Goal: Transaction & Acquisition: Book appointment/travel/reservation

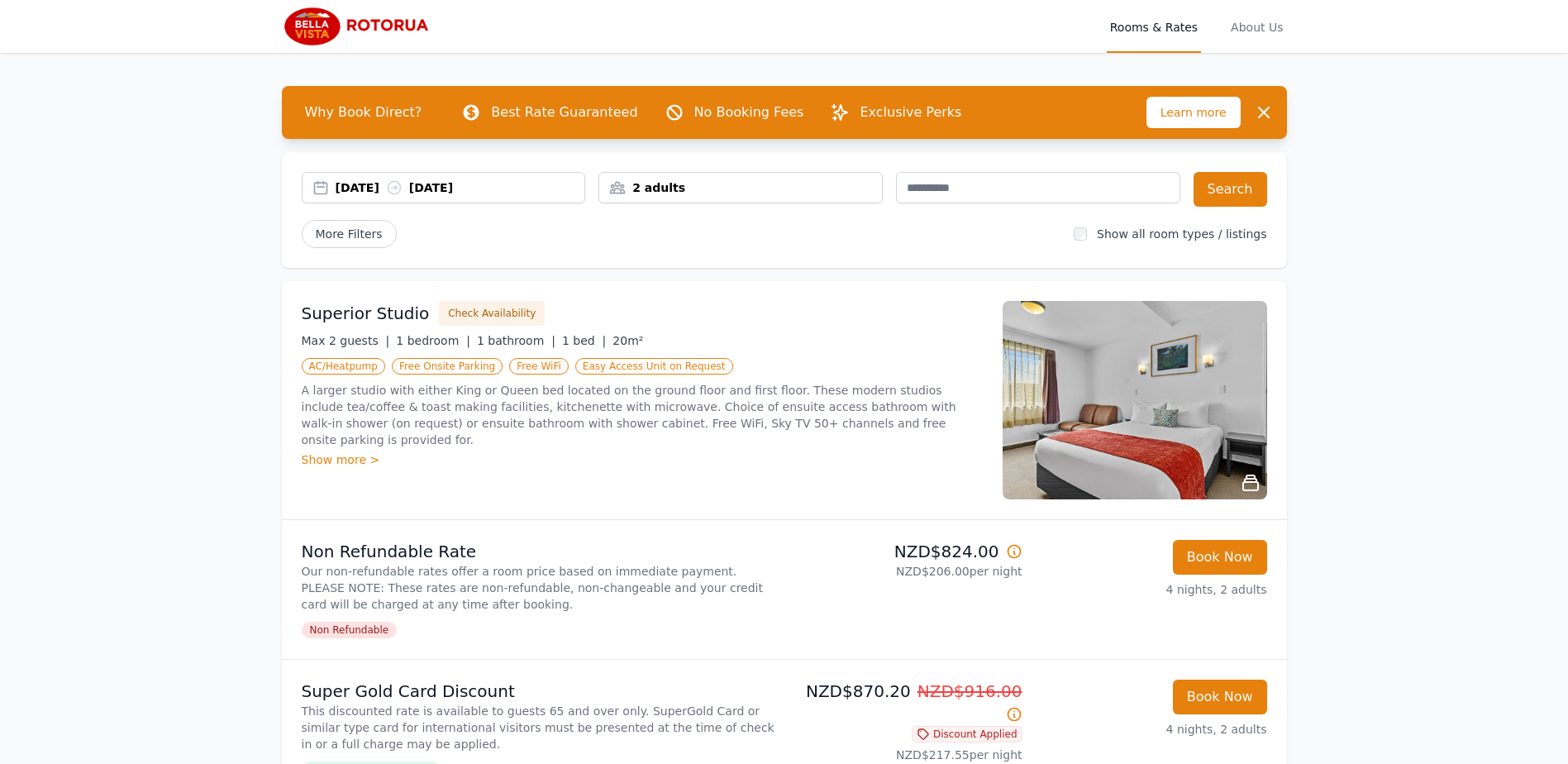
click at [863, 184] on div "2 adults" at bounding box center [741, 188] width 282 height 17
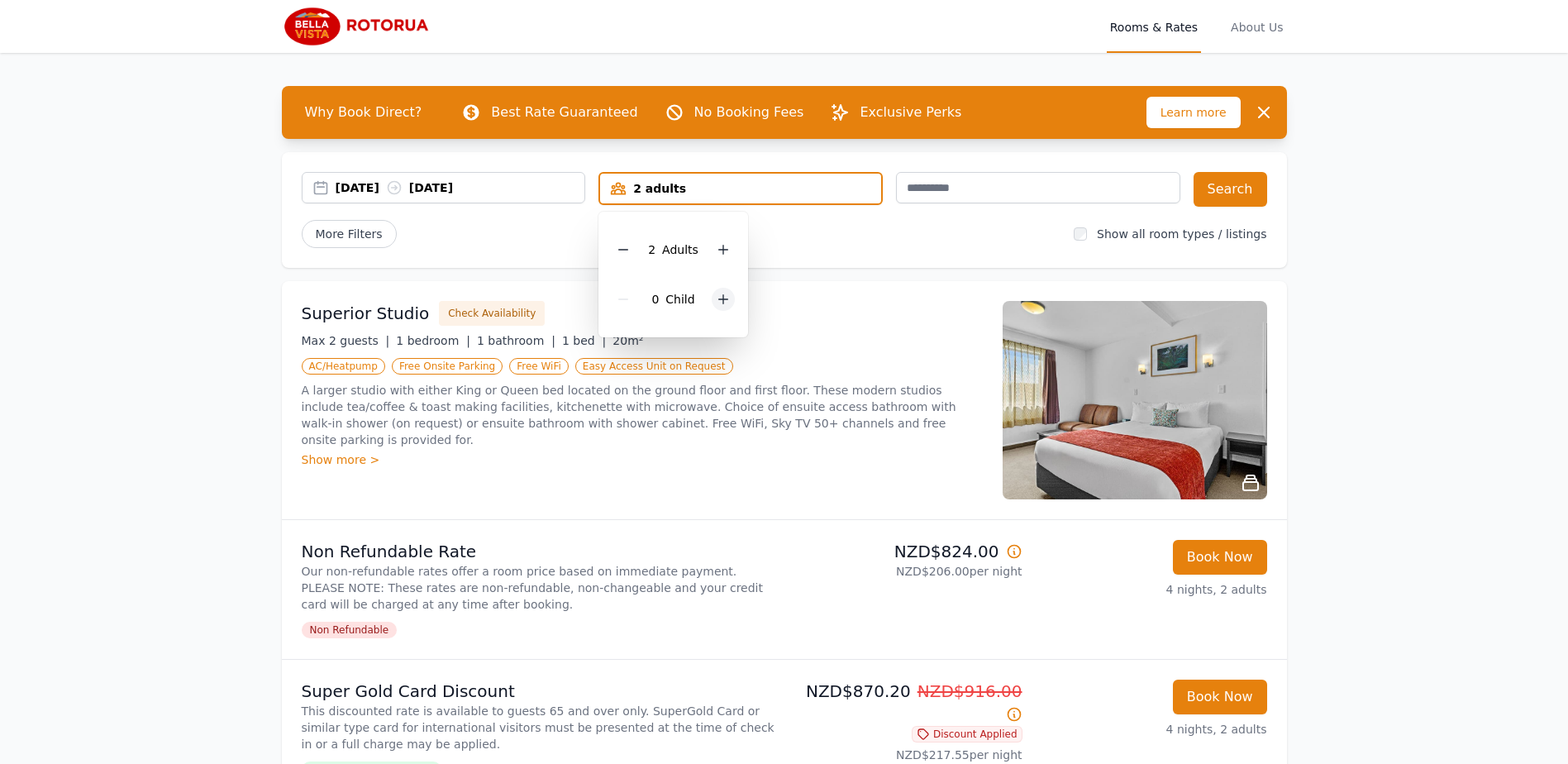
click at [723, 301] on icon at bounding box center [724, 300] width 14 height 14
click at [1217, 192] on button "Search" at bounding box center [1230, 190] width 73 height 35
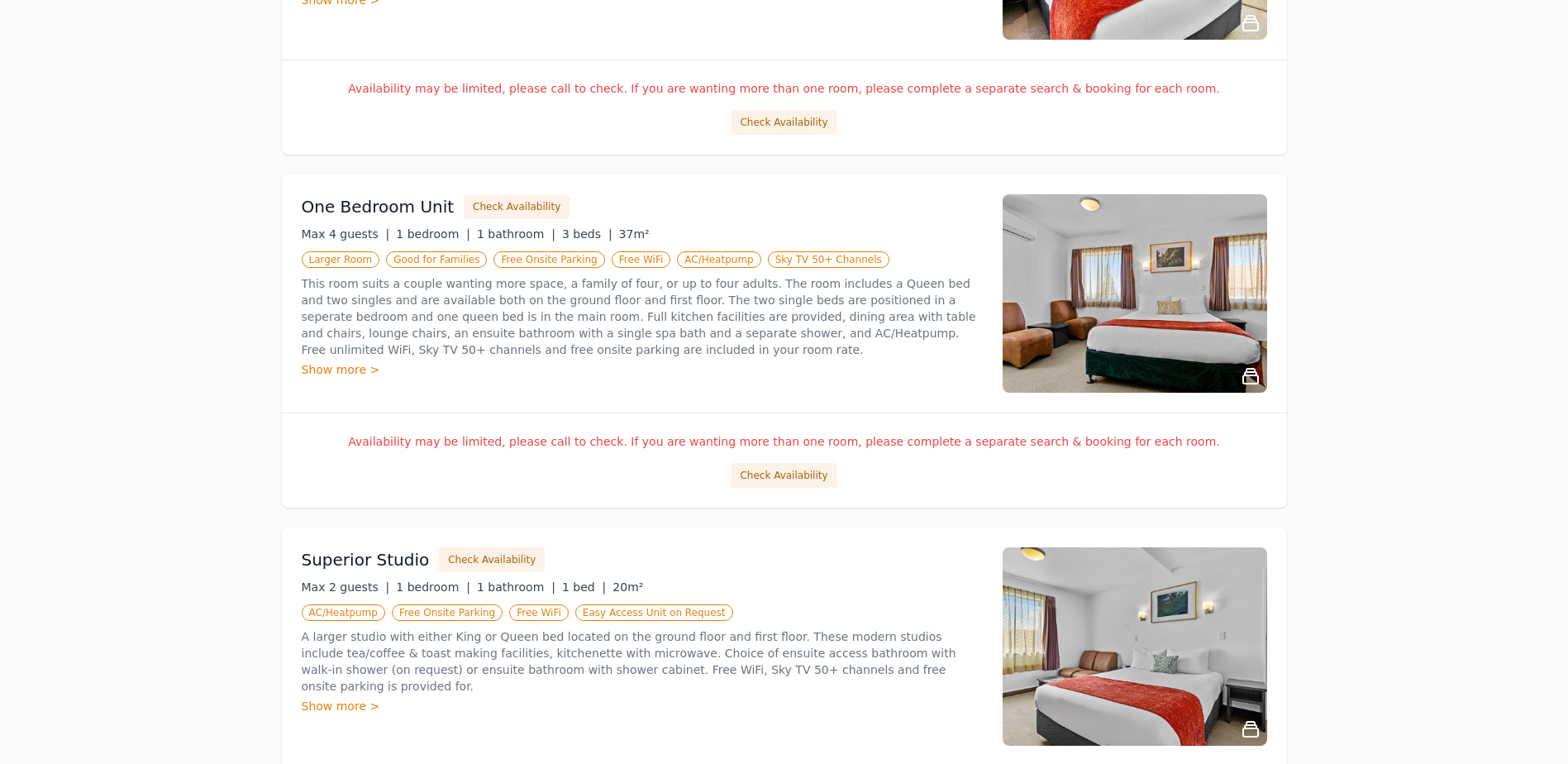
scroll to position [517, 0]
click at [1105, 299] on img at bounding box center [1135, 292] width 265 height 198
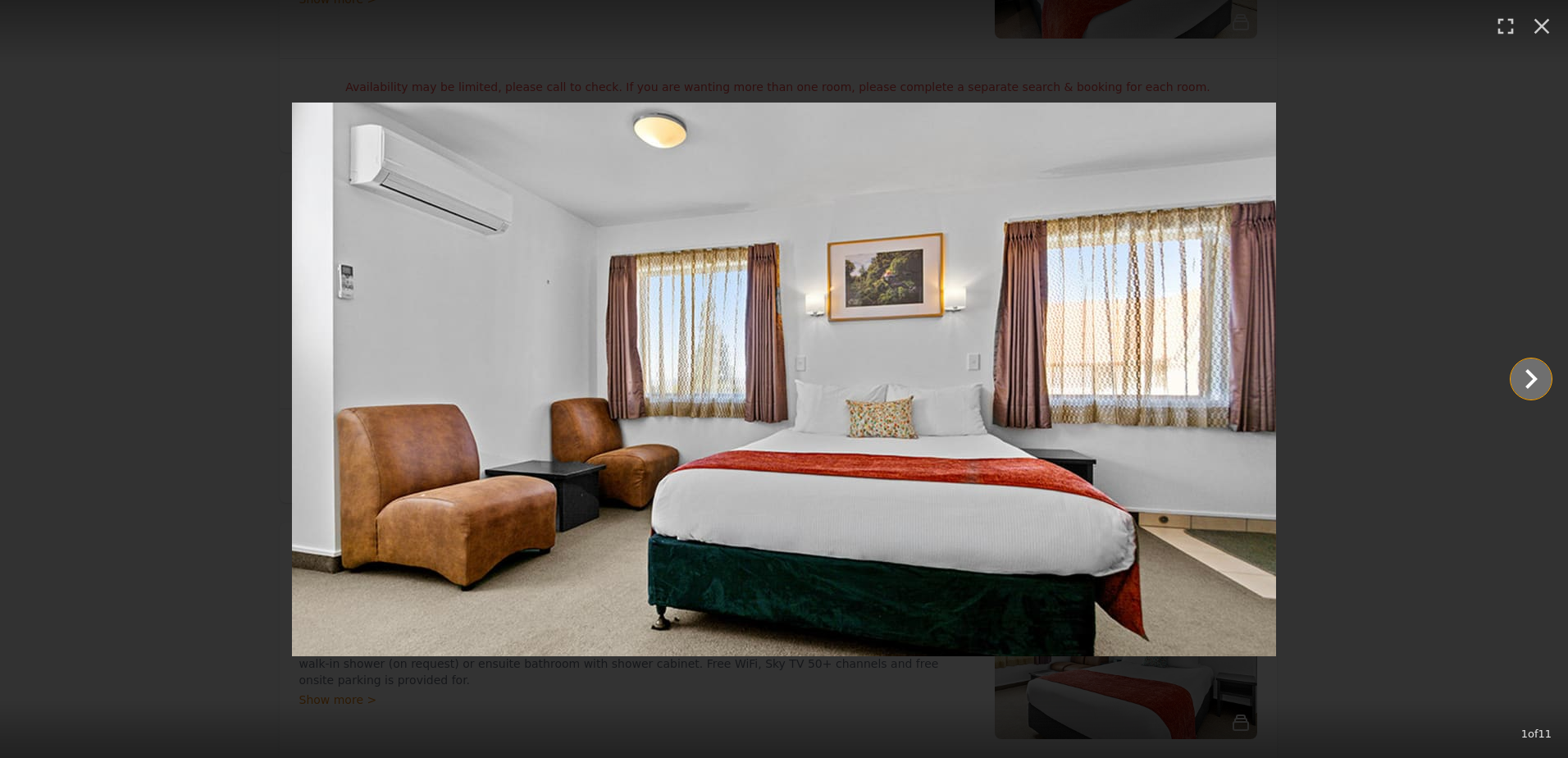
click at [1537, 376] on icon "Show slide 2 of 11" at bounding box center [1531, 379] width 40 height 40
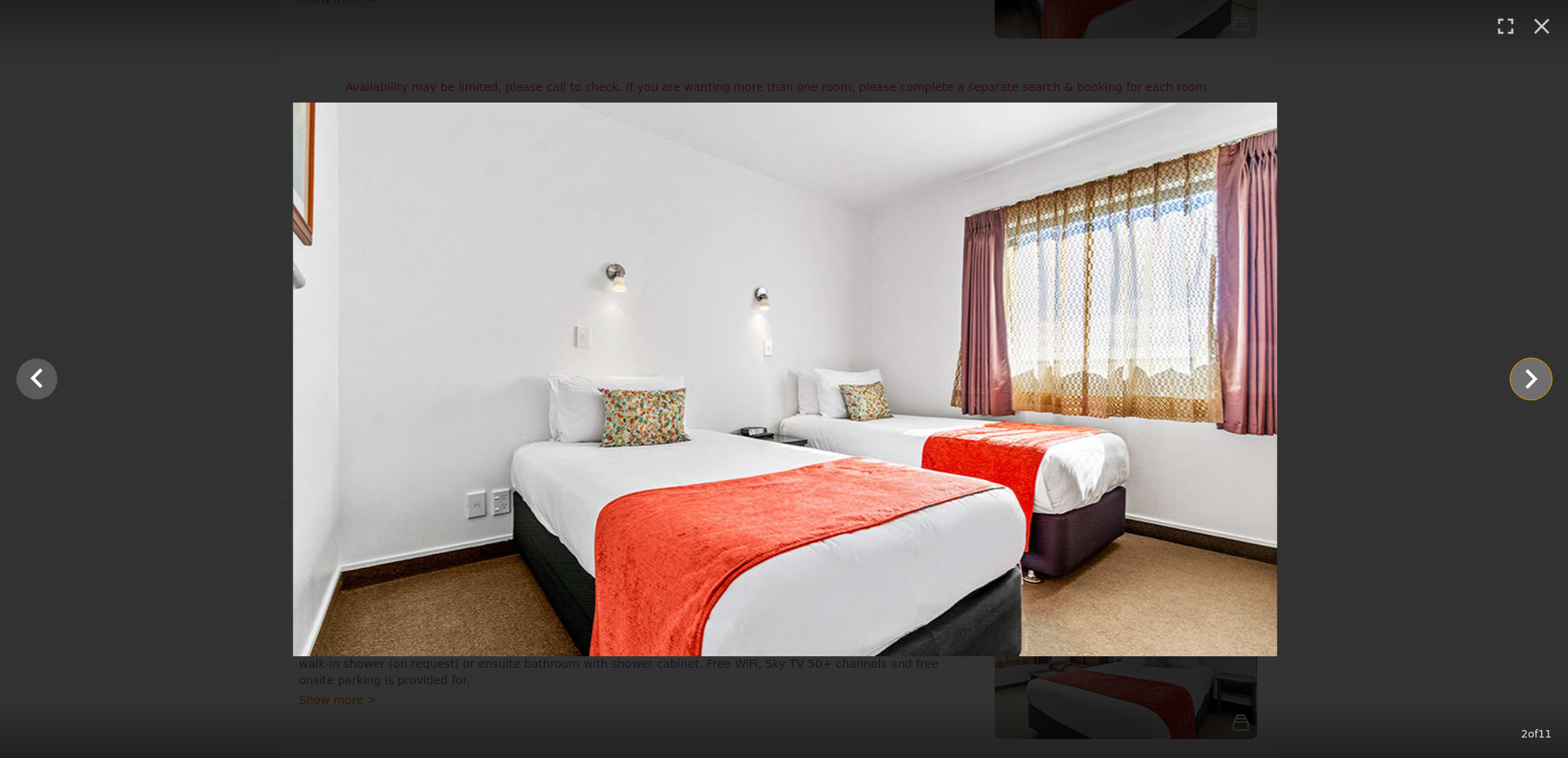
click at [1537, 376] on icon "Show slide 3 of 11" at bounding box center [1531, 379] width 40 height 40
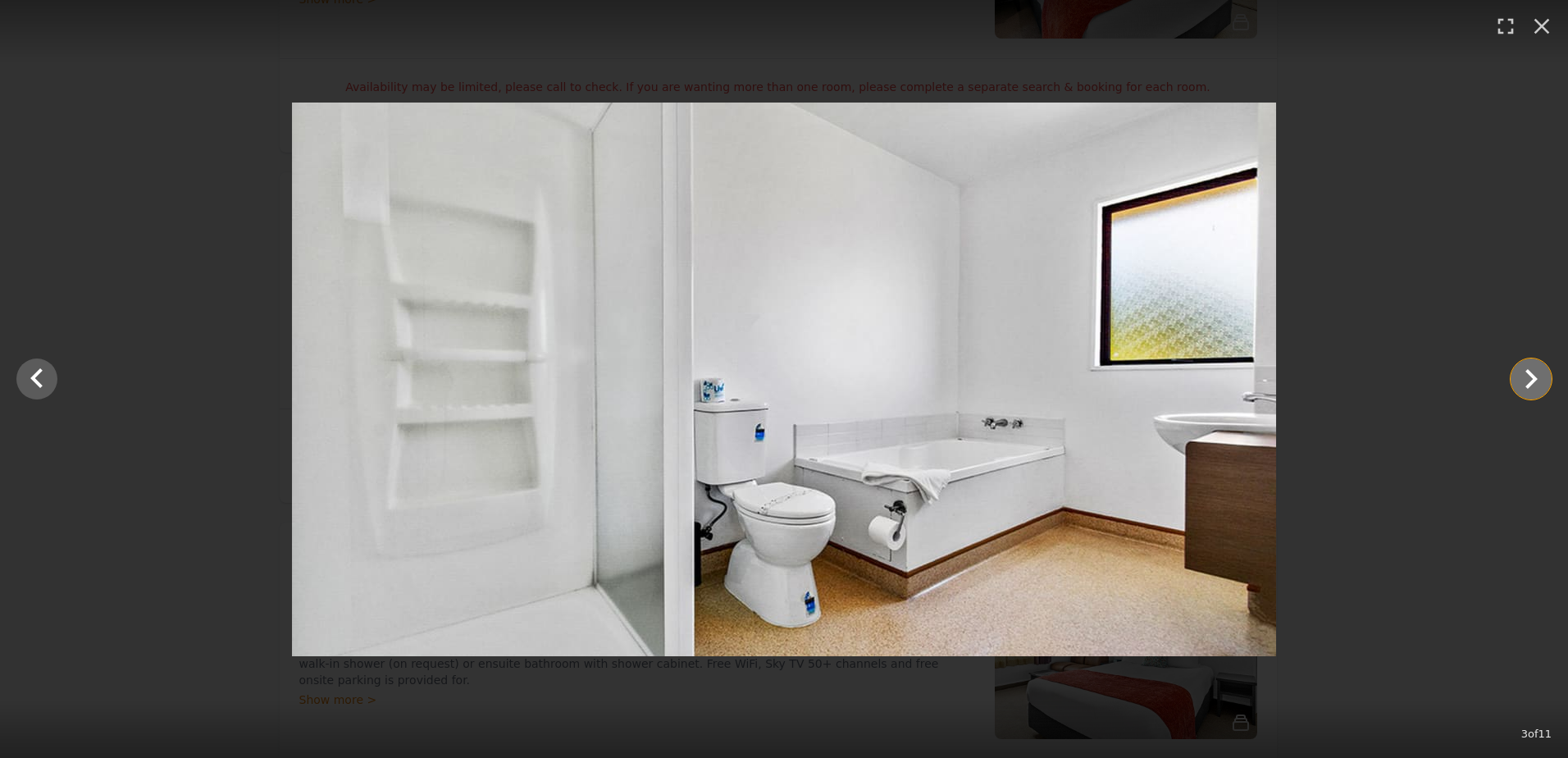
click at [1535, 378] on icon "Show slide 4 of 11" at bounding box center [1531, 379] width 13 height 19
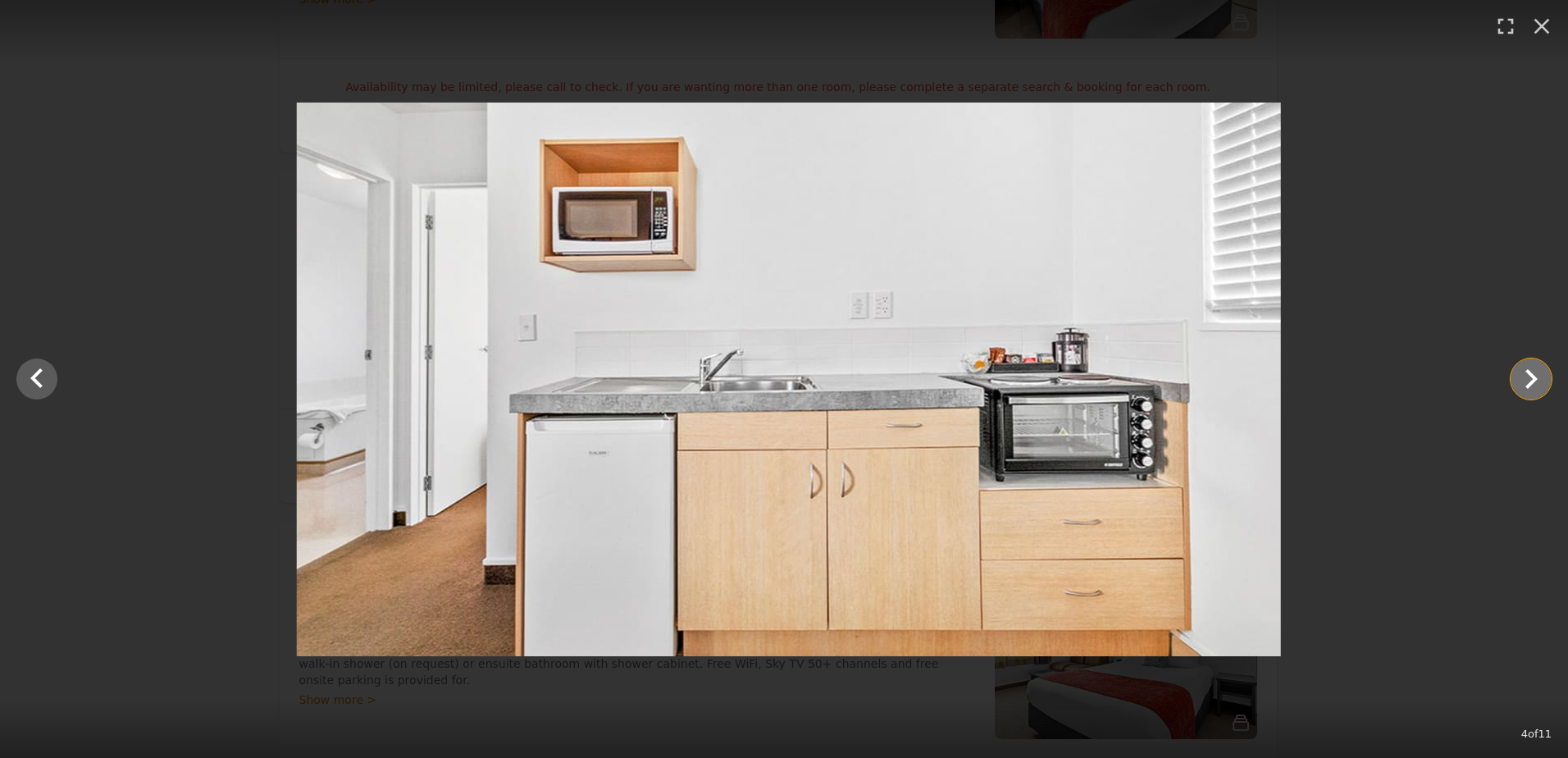
click at [1535, 378] on icon "Show slide 5 of 11" at bounding box center [1531, 379] width 13 height 19
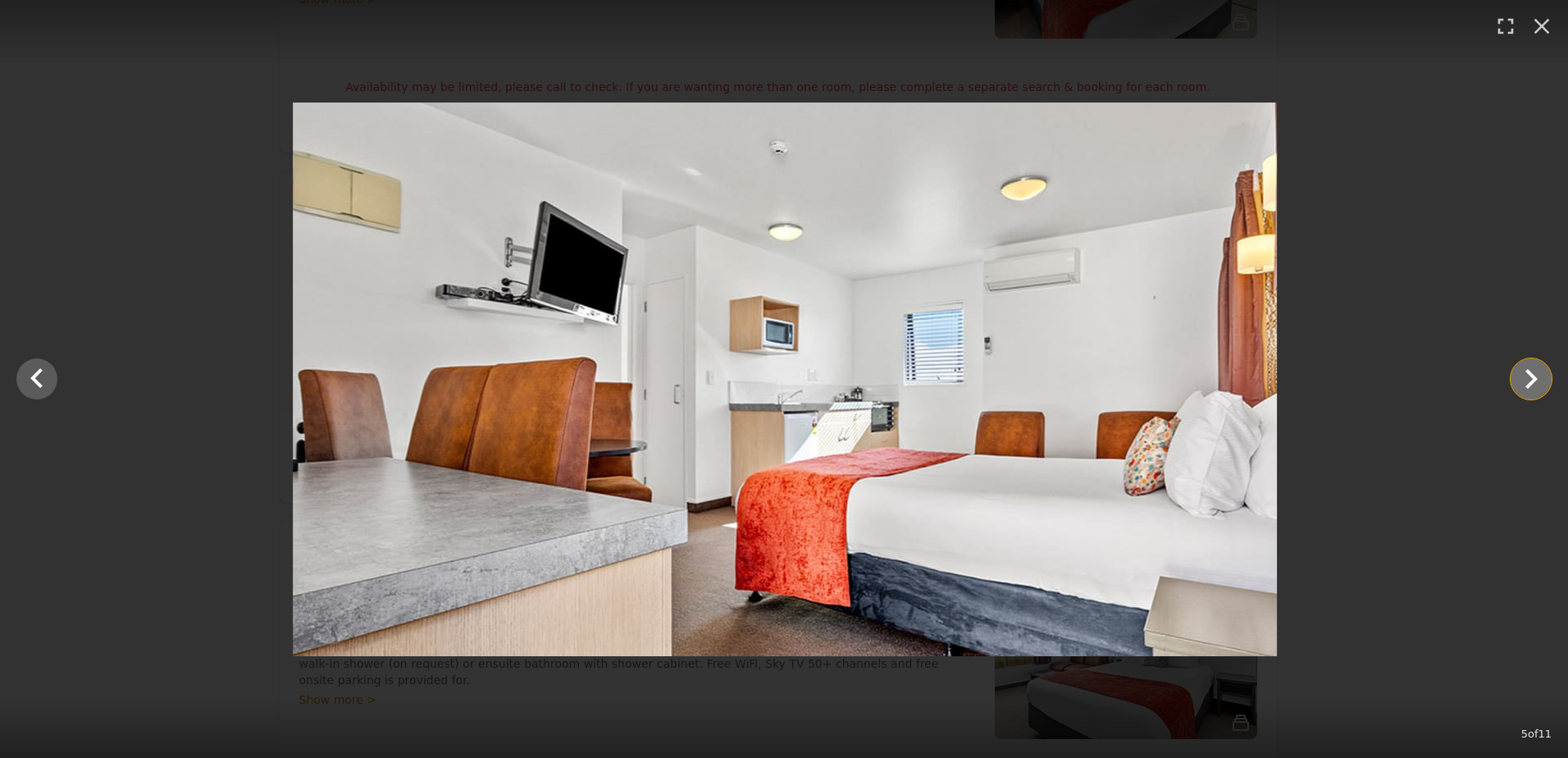
click at [1535, 378] on icon "Show slide 6 of 11" at bounding box center [1531, 379] width 13 height 19
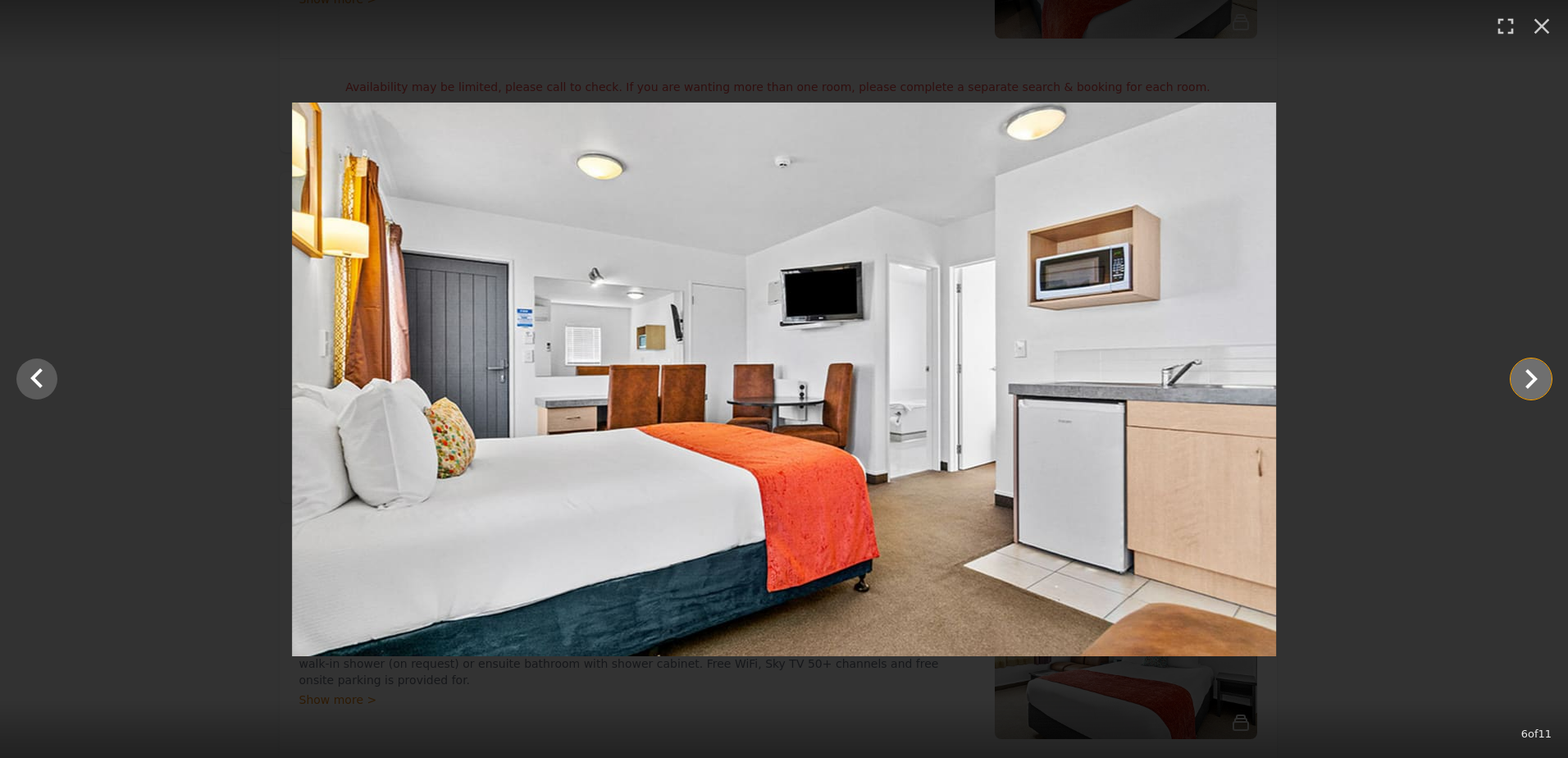
click at [1534, 378] on icon "Show slide 7 of 11" at bounding box center [1531, 379] width 13 height 19
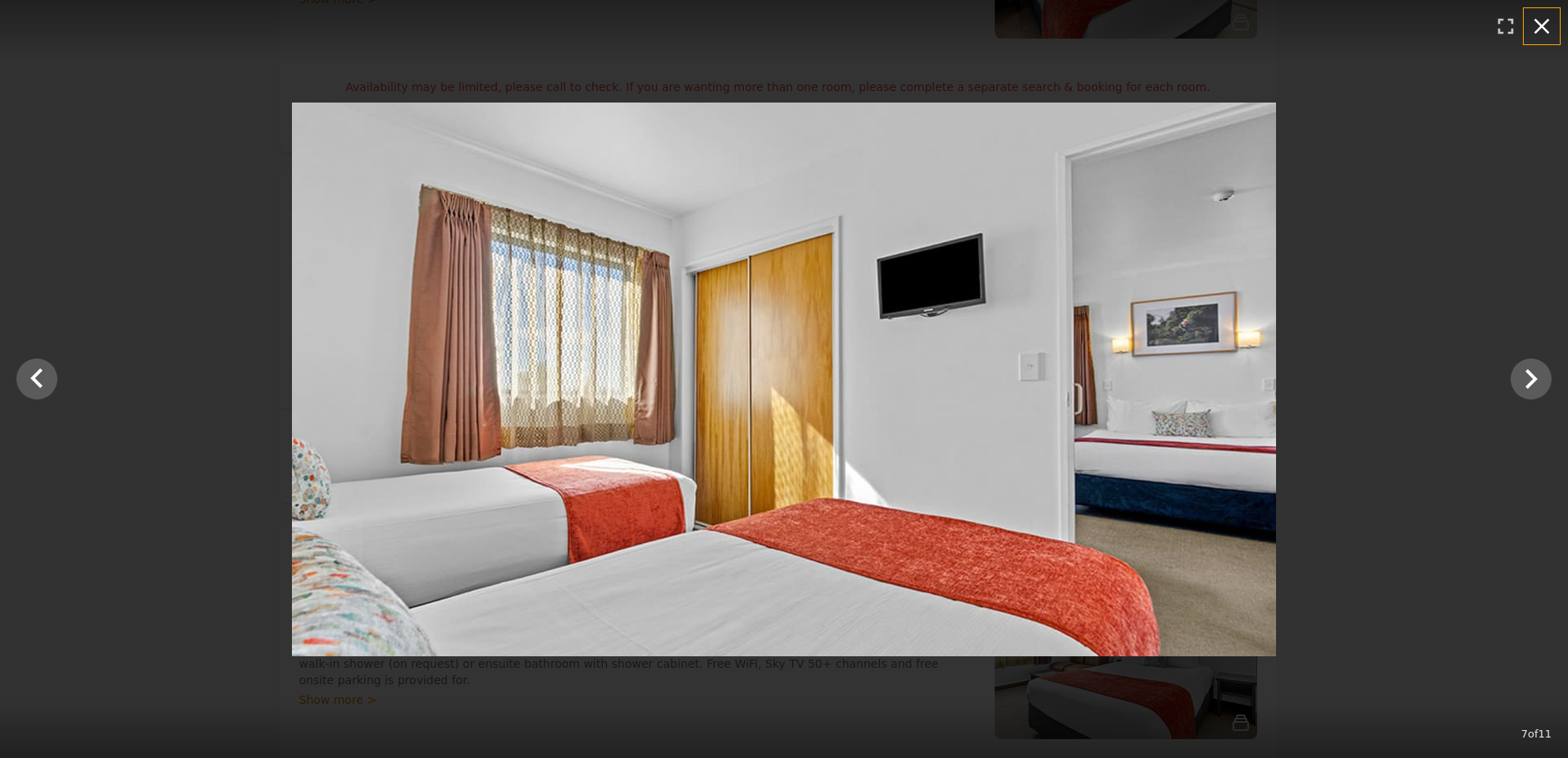
click at [1541, 19] on icon "button" at bounding box center [1542, 26] width 26 height 26
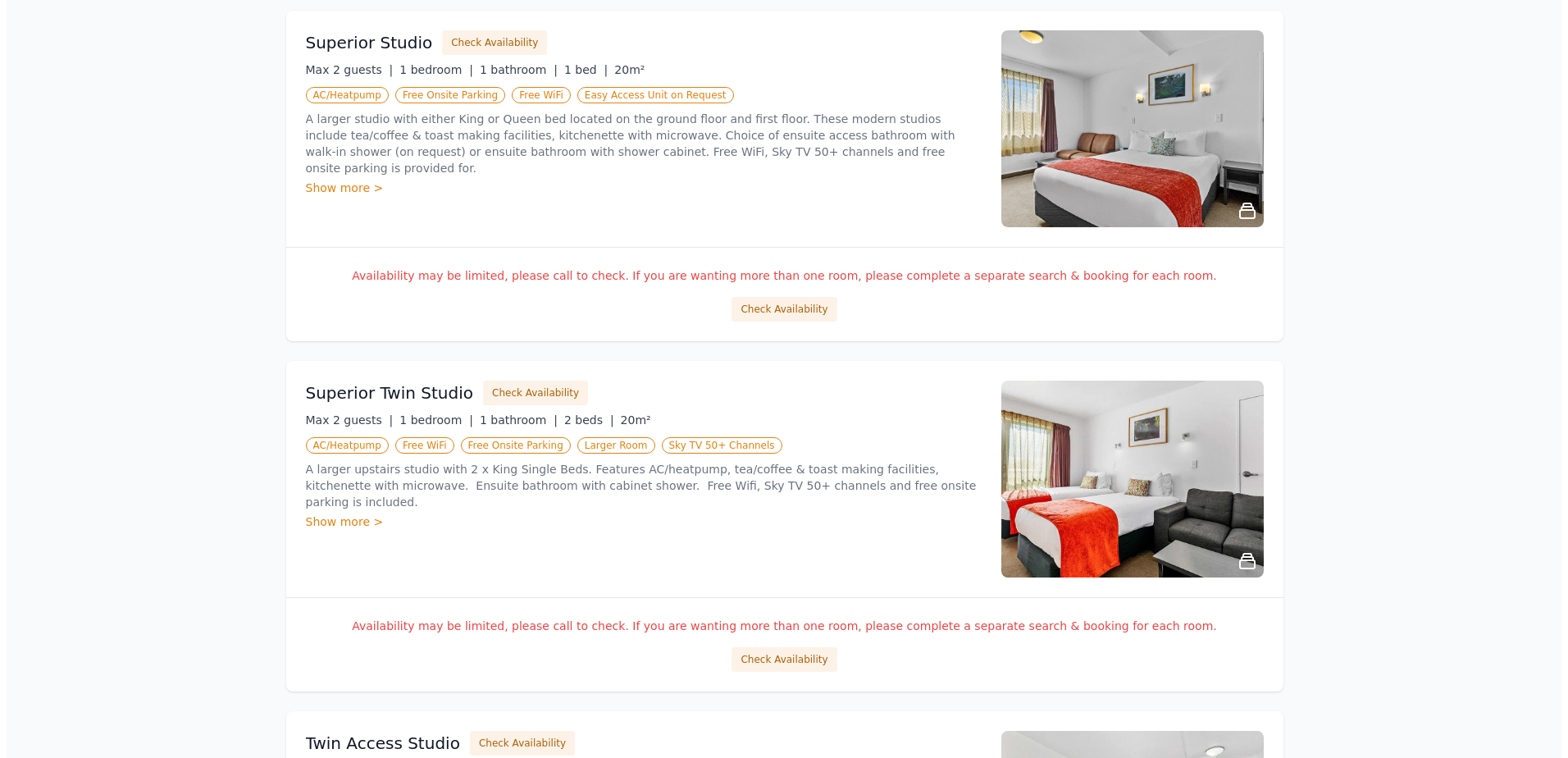
scroll to position [1104, 0]
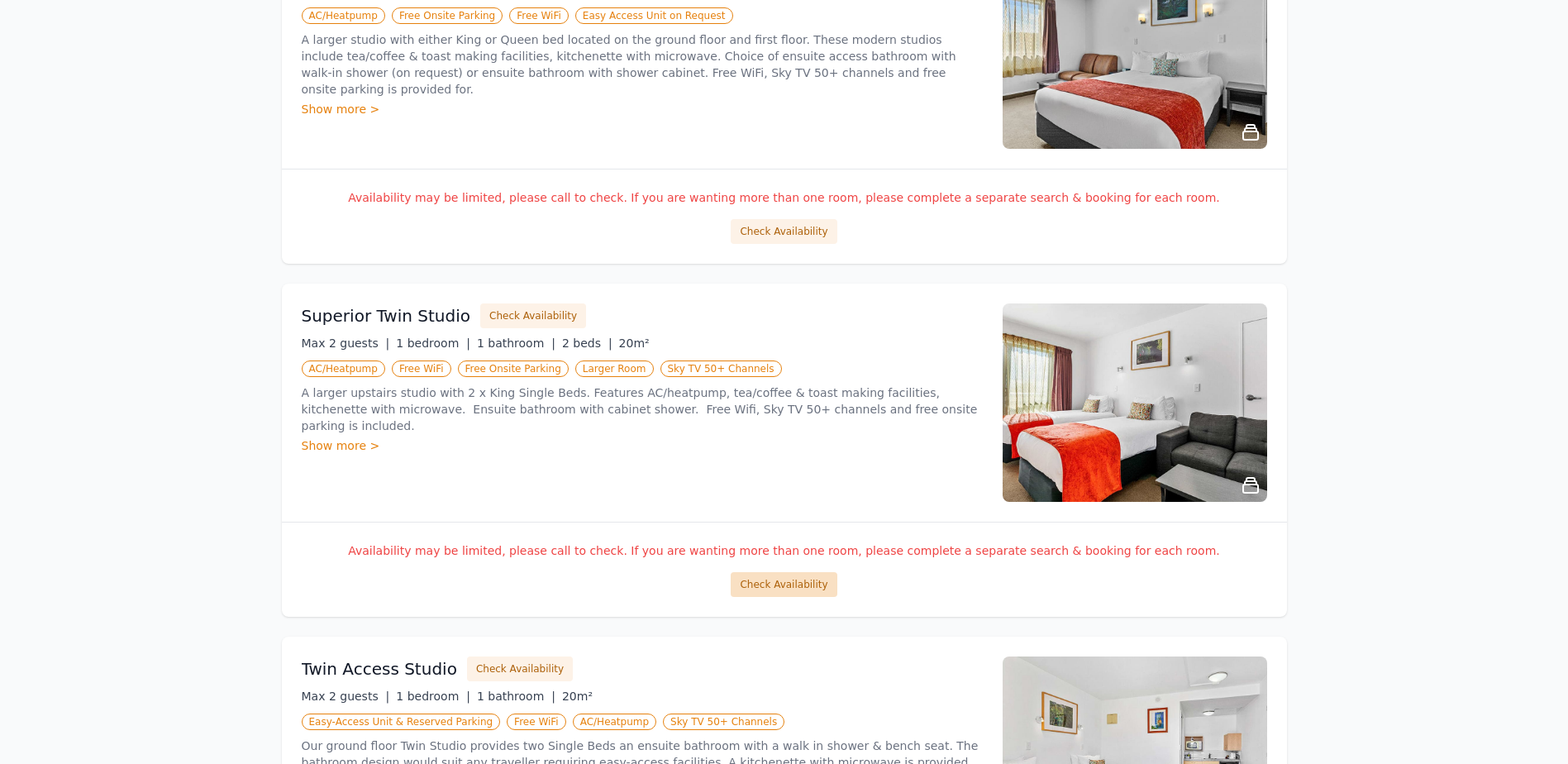
click at [769, 587] on button "Check Availability" at bounding box center [784, 584] width 106 height 24
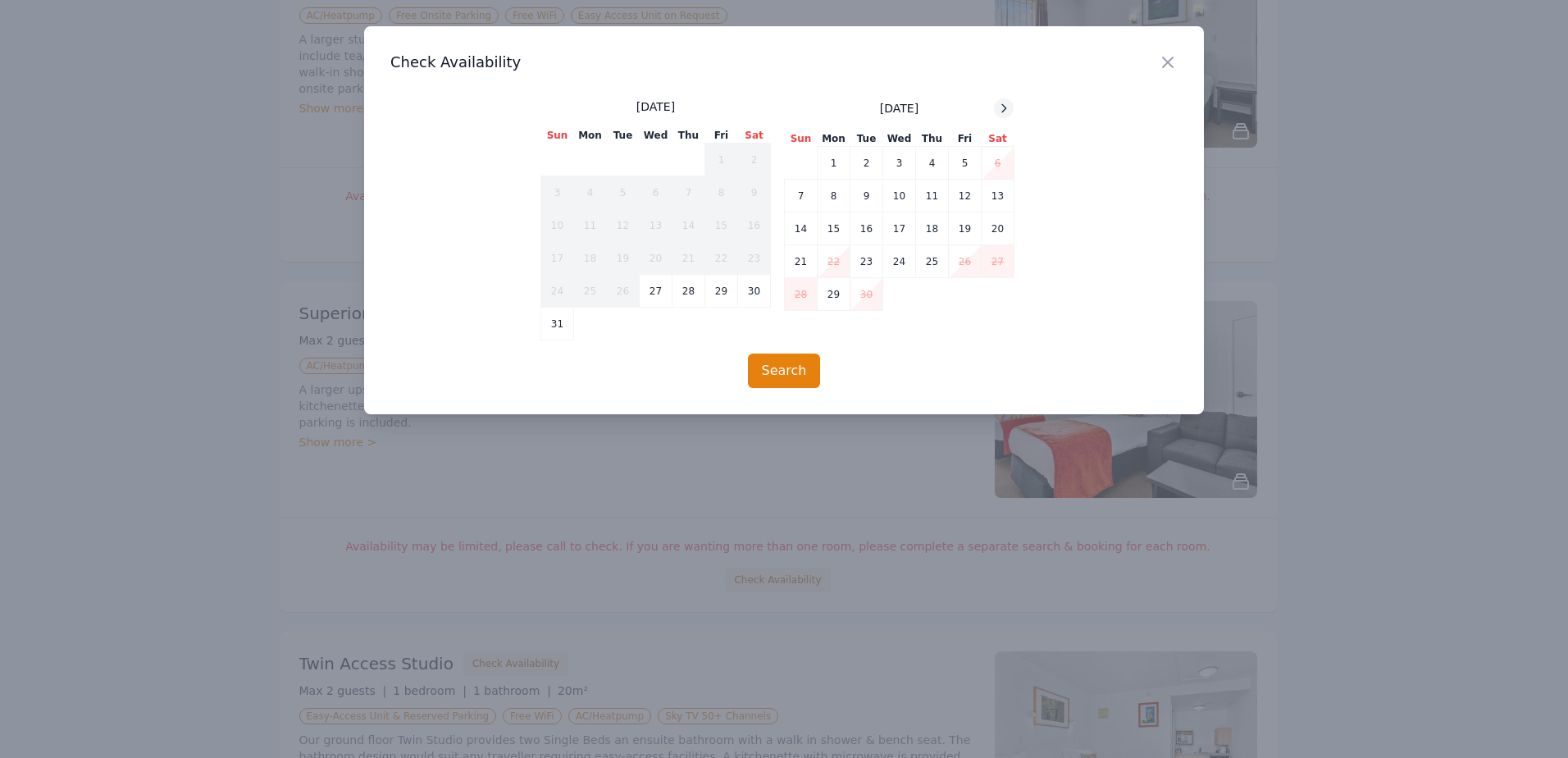
click at [1008, 109] on icon at bounding box center [1004, 109] width 14 height 14
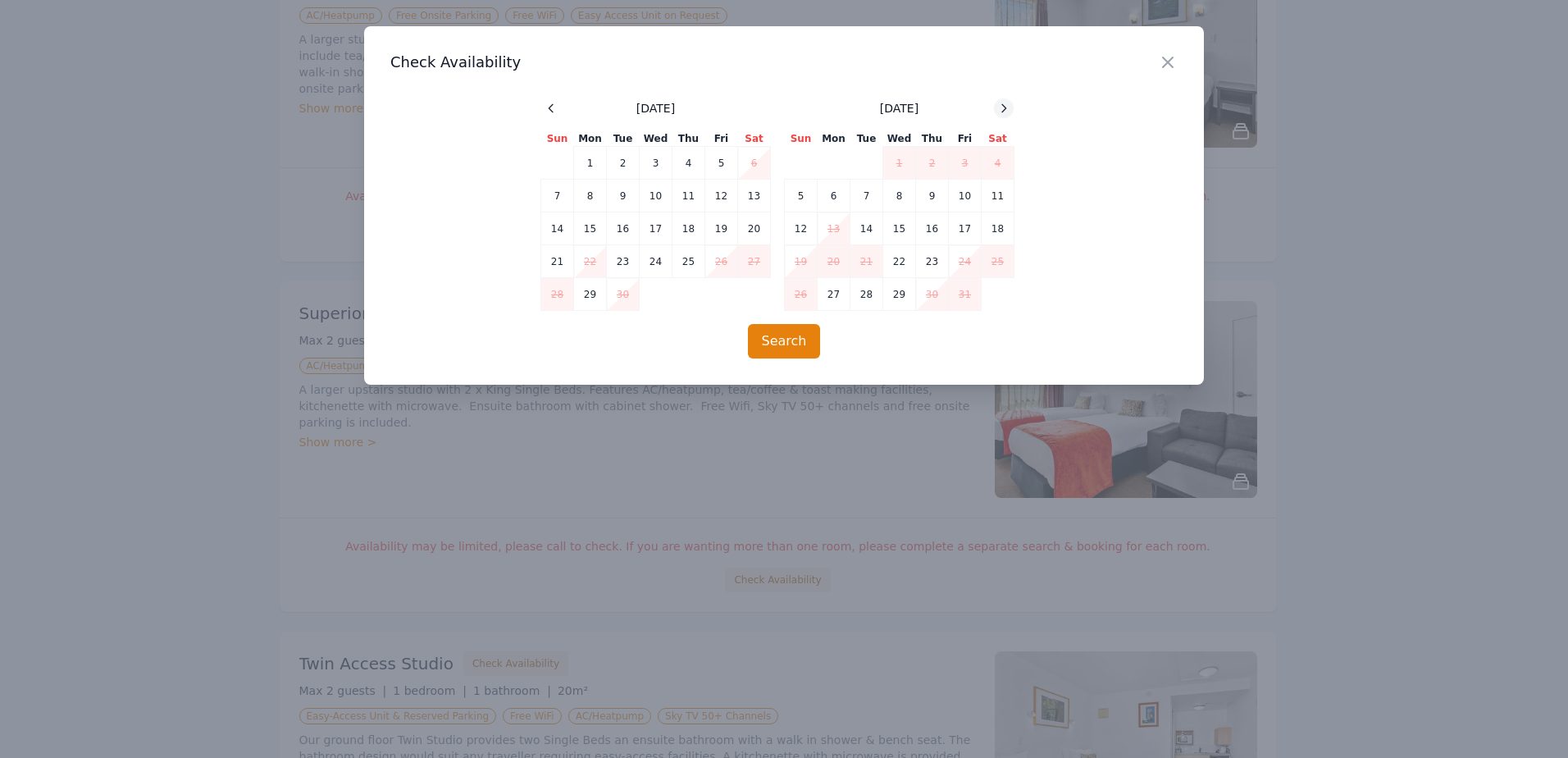
click at [1008, 109] on icon at bounding box center [1004, 109] width 14 height 14
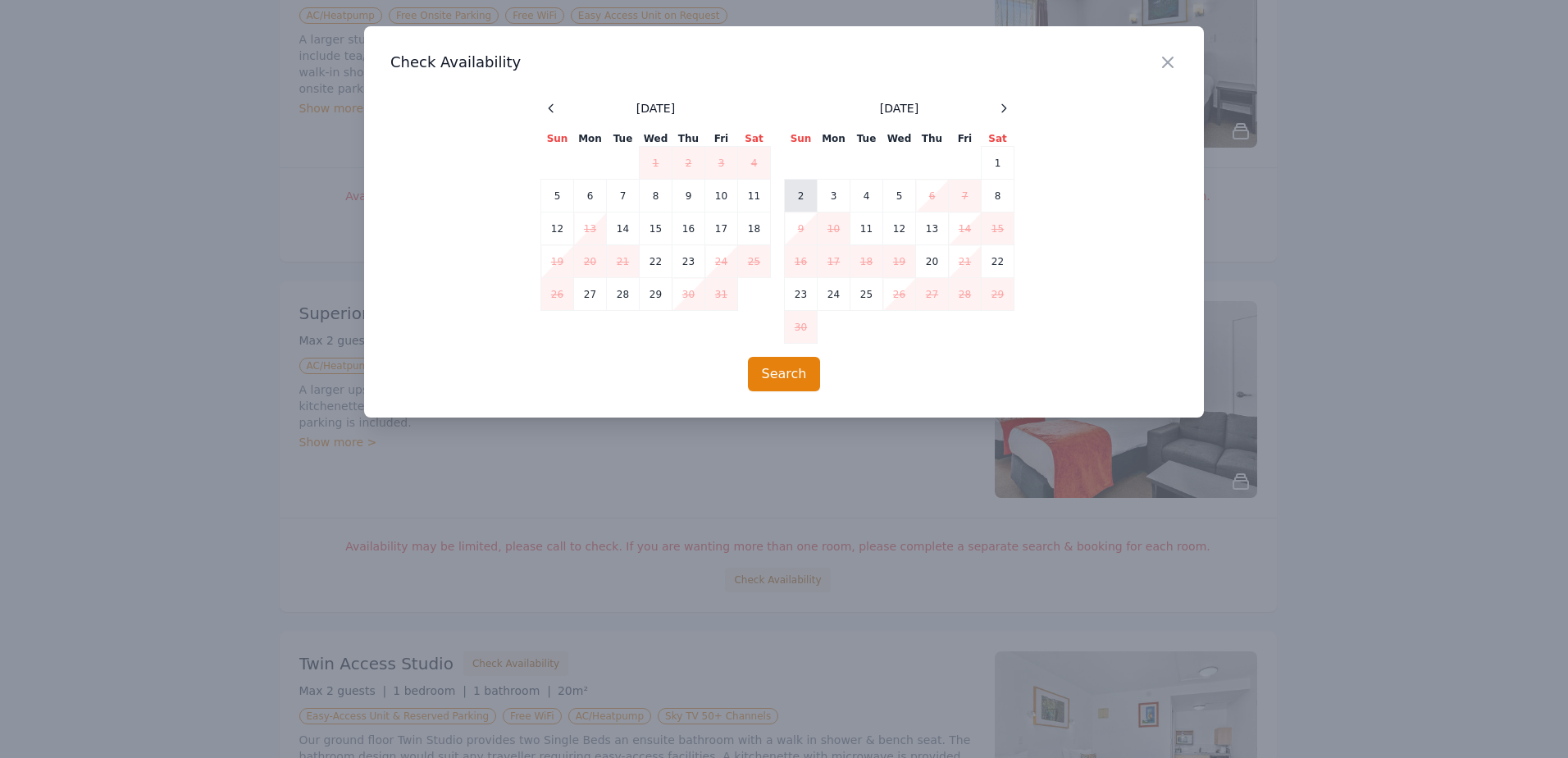
click at [798, 196] on td "2" at bounding box center [801, 196] width 33 height 33
click at [930, 186] on td "6" at bounding box center [932, 196] width 33 height 33
click at [779, 371] on button "Search" at bounding box center [784, 374] width 73 height 35
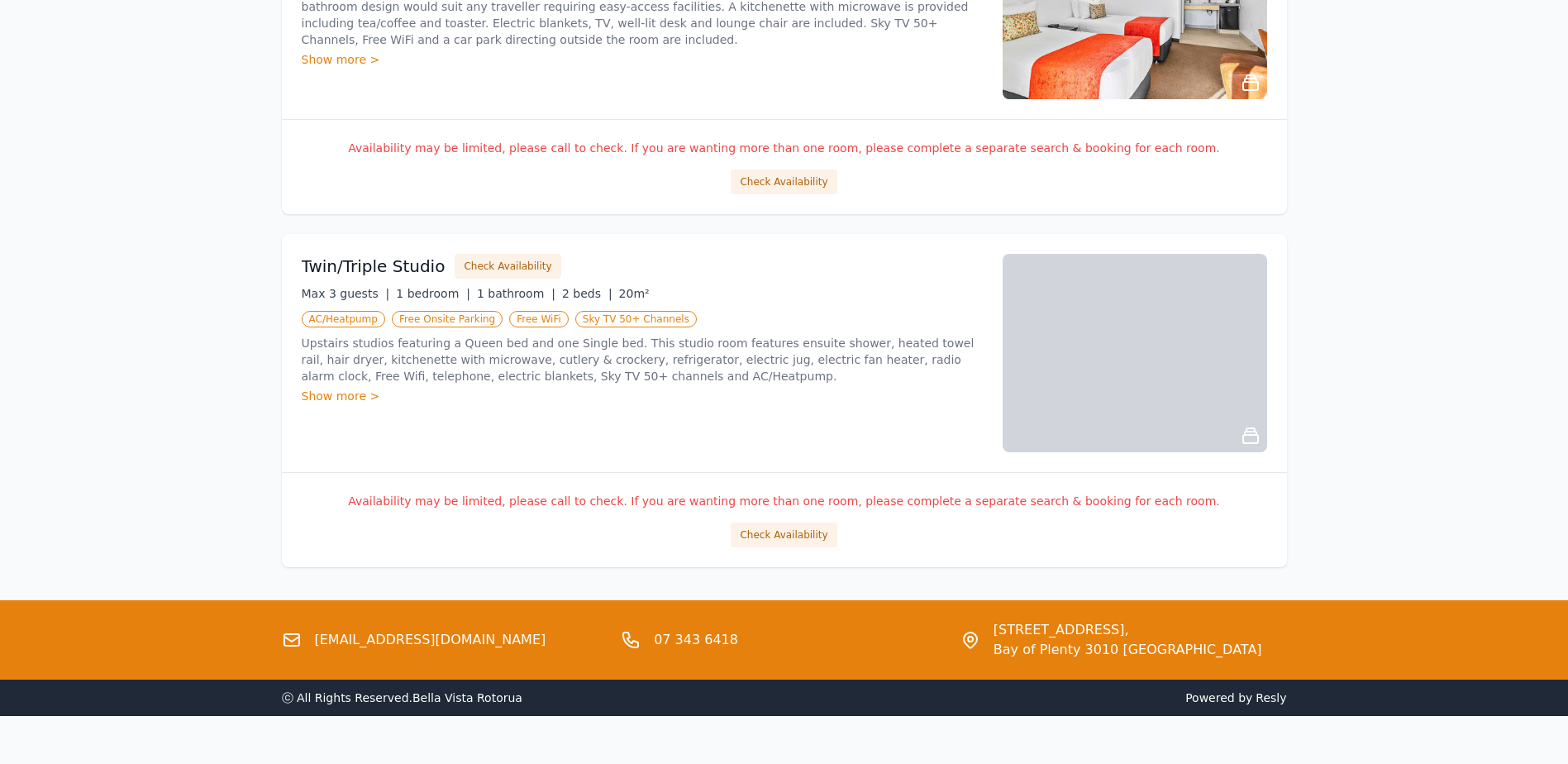
scroll to position [1900, 0]
